Goal: Transaction & Acquisition: Subscribe to service/newsletter

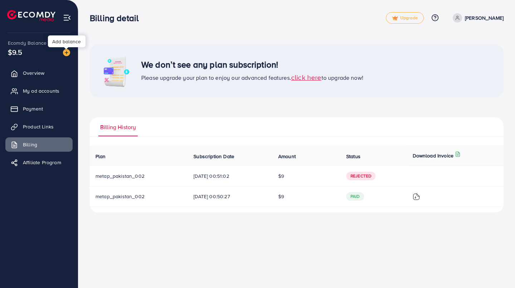
click at [312, 81] on span "click here" at bounding box center [306, 77] width 30 height 10
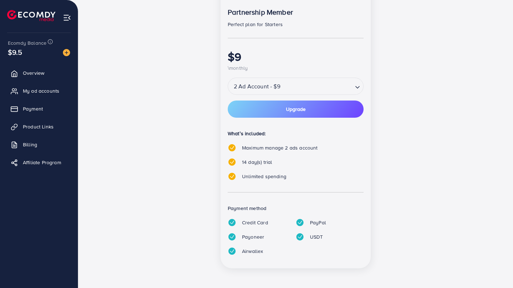
scroll to position [125, 0]
click at [346, 90] on input "Search for option" at bounding box center [318, 86] width 70 height 13
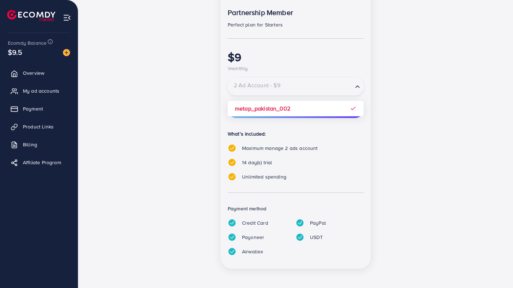
click at [422, 104] on div "popular Partnership Member Perfect plan for Starters $9 \monthly 2 Ad Account -…" at bounding box center [295, 129] width 309 height 296
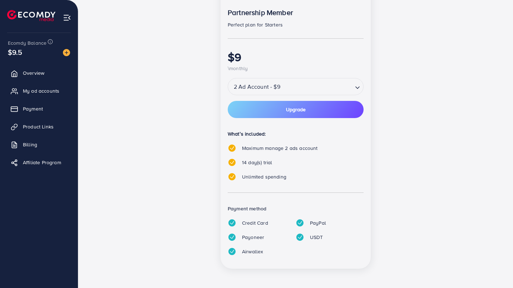
click at [314, 107] on button "Upgrade" at bounding box center [296, 109] width 136 height 17
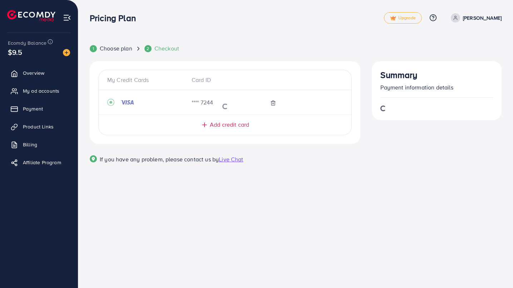
scroll to position [0, 0]
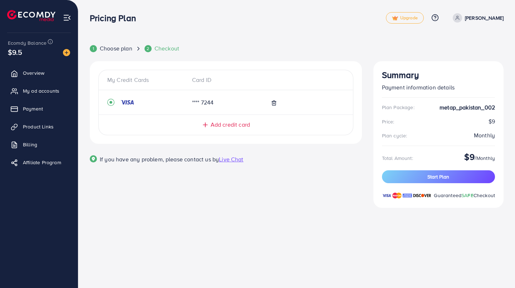
click at [441, 178] on span "Start Plan" at bounding box center [438, 176] width 22 height 7
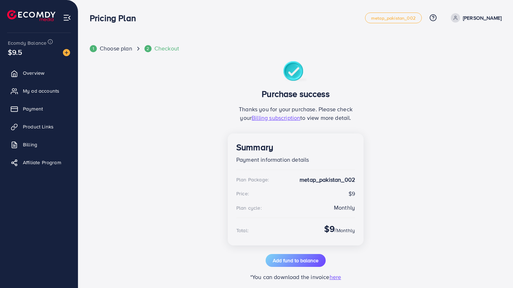
click at [68, 53] on img at bounding box center [66, 52] width 7 height 7
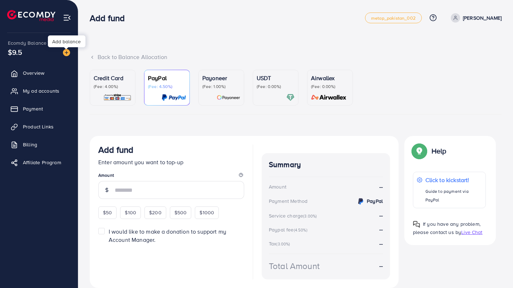
click at [106, 86] on p "(Fee: 4.00%)" at bounding box center [113, 87] width 38 height 6
